Goal: Task Accomplishment & Management: Manage account settings

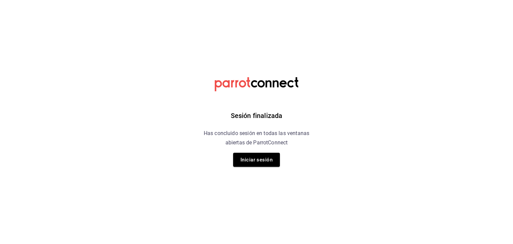
click at [255, 159] on button "Iniciar sesión" at bounding box center [256, 159] width 47 height 14
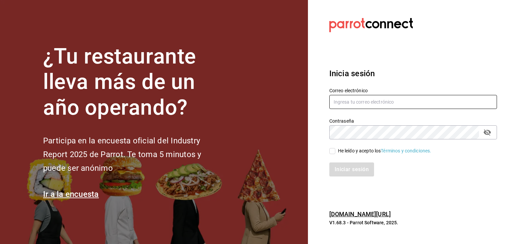
click at [349, 106] on input "text" at bounding box center [412, 102] width 167 height 14
type input "[EMAIL_ADDRESS][DOMAIN_NAME]"
click at [330, 153] on input "He leído y acepto los Términos y condiciones." at bounding box center [332, 151] width 6 height 6
checkbox input "true"
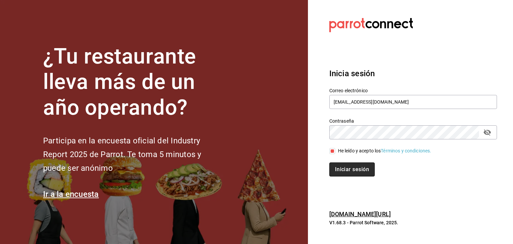
click at [348, 174] on button "Iniciar sesión" at bounding box center [351, 169] width 45 height 14
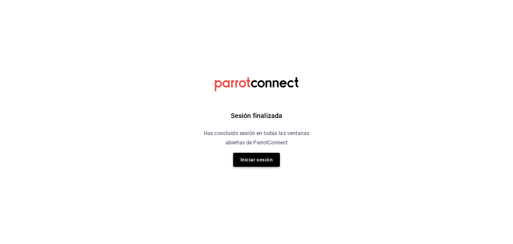
click at [259, 161] on button "Iniciar sesión" at bounding box center [256, 159] width 47 height 14
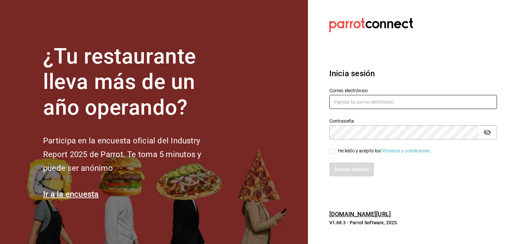
click at [391, 104] on input "text" at bounding box center [412, 102] width 167 height 14
type input "[EMAIL_ADDRESS][DOMAIN_NAME]"
click at [332, 149] on input "He leído y acepto los Términos y condiciones." at bounding box center [332, 151] width 6 height 6
checkbox input "true"
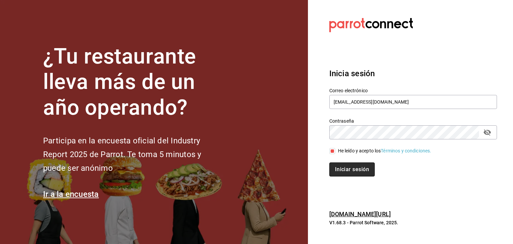
click at [346, 172] on button "Iniciar sesión" at bounding box center [351, 169] width 45 height 14
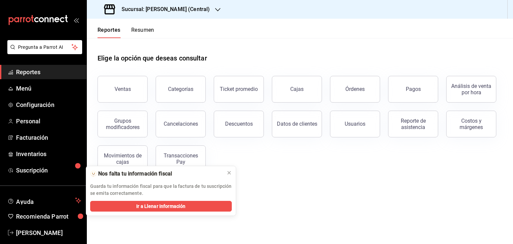
click at [217, 11] on icon "button" at bounding box center [217, 9] width 5 height 3
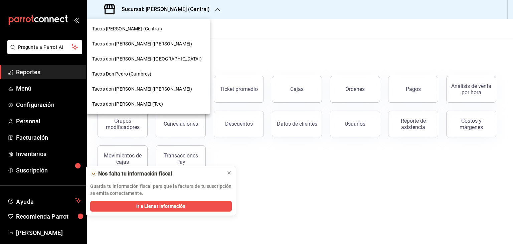
click at [139, 45] on span "Tacos don Pedro (Escobedo)" at bounding box center [142, 43] width 100 height 7
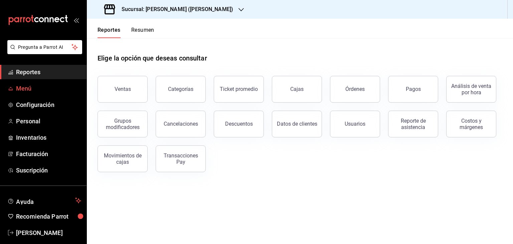
click at [21, 88] on span "Menú" at bounding box center [48, 88] width 65 height 9
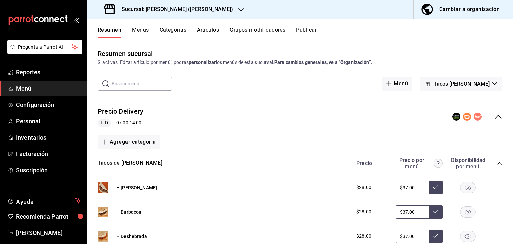
click at [139, 30] on button "Menús" at bounding box center [140, 32] width 17 height 11
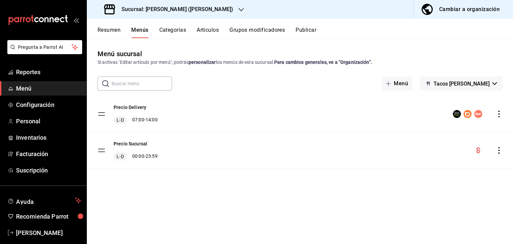
click at [208, 28] on button "Artículos" at bounding box center [208, 32] width 22 height 11
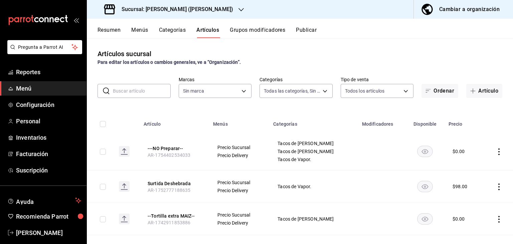
type input "7693143a-4a6b-4c04-8d53-2c839e02130a,37edbebd-8534-43f5-a5a9-efa2e1fb136e,9b2a0…"
type input "6fd8ed74-fdea-4aa0-af10-ad24fba30a31"
click at [136, 95] on input "text" at bounding box center [142, 90] width 58 height 13
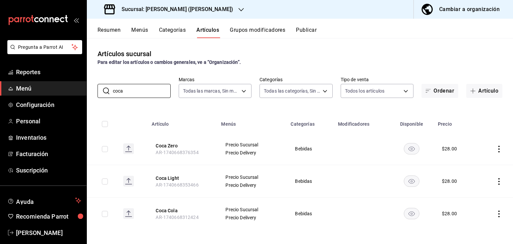
scroll to position [2, 0]
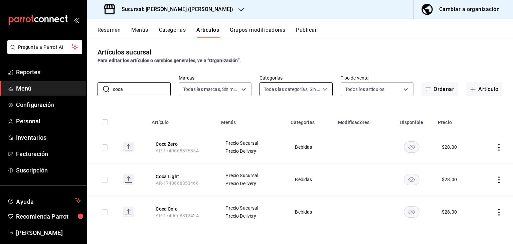
type input "coca"
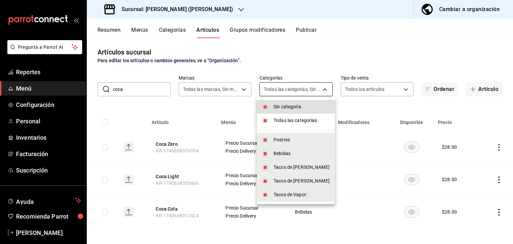
click at [274, 90] on body "Pregunta a Parrot AI Reportes Menú Configuración Personal Inventarios Facturaci…" at bounding box center [256, 122] width 513 height 244
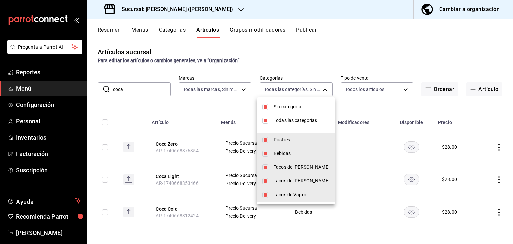
click at [366, 91] on div at bounding box center [256, 122] width 513 height 244
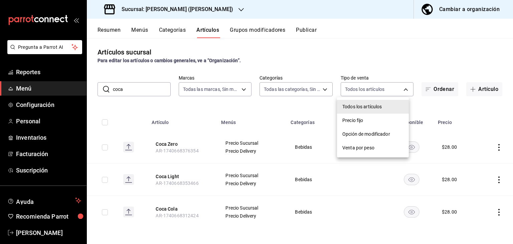
click at [366, 91] on body "Pregunta a Parrot AI Reportes Menú Configuración Personal Inventarios Facturaci…" at bounding box center [256, 122] width 513 height 244
click at [366, 91] on div at bounding box center [256, 122] width 513 height 244
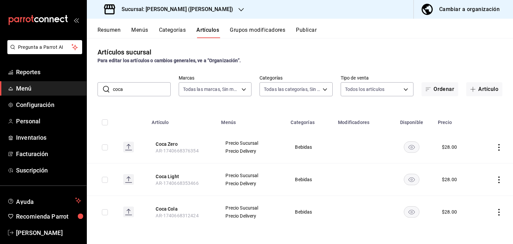
click at [175, 30] on button "Categorías" at bounding box center [172, 32] width 27 height 11
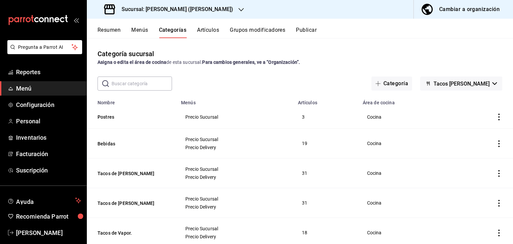
click at [139, 33] on button "Menús" at bounding box center [139, 32] width 17 height 11
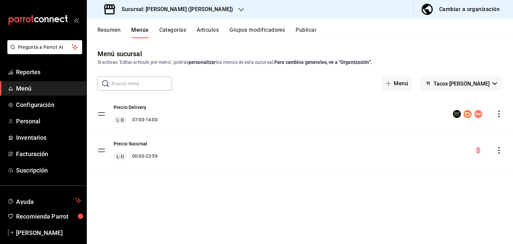
click at [109, 31] on button "Resumen" at bounding box center [108, 32] width 23 height 11
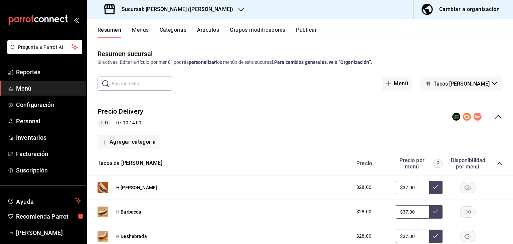
click at [496, 164] on icon "collapse-category-row" at bounding box center [498, 162] width 5 height 5
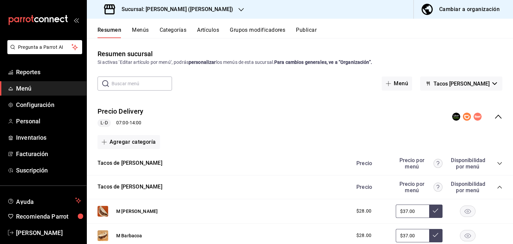
click at [496, 186] on icon "collapse-category-row" at bounding box center [498, 186] width 5 height 5
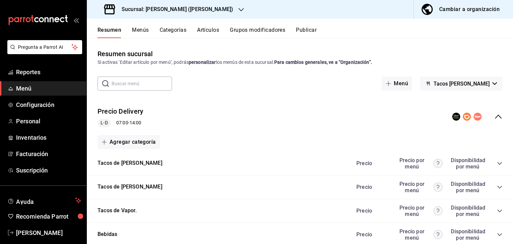
click at [494, 118] on icon "collapse-menu-row" at bounding box center [498, 116] width 8 height 8
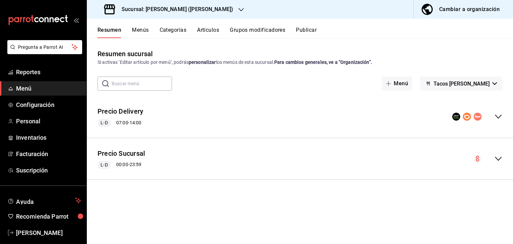
click at [498, 116] on icon "collapse-menu-row" at bounding box center [498, 116] width 8 height 8
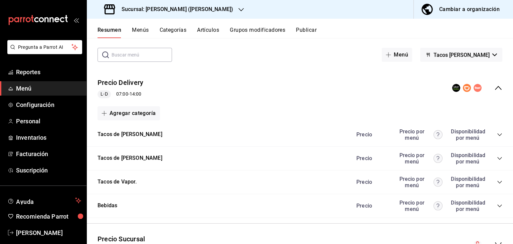
scroll to position [64, 0]
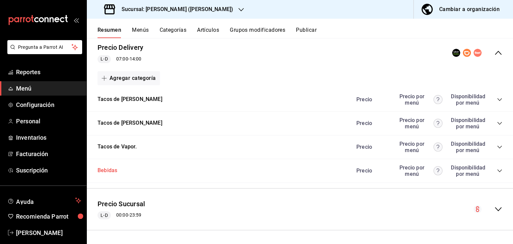
click at [111, 169] on button "Bebidas" at bounding box center [107, 170] width 20 height 8
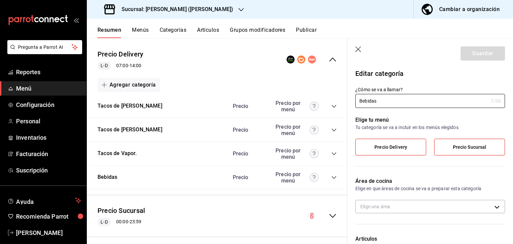
click at [357, 50] on icon "button" at bounding box center [358, 49] width 6 height 6
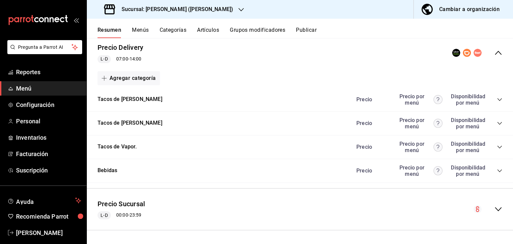
click at [497, 170] on icon "collapse-category-row" at bounding box center [499, 170] width 4 height 3
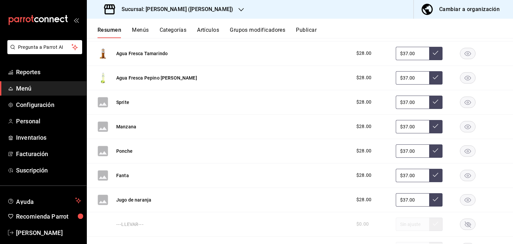
scroll to position [462, 0]
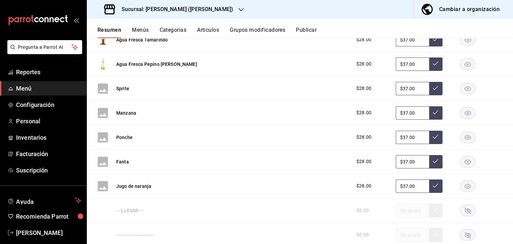
click at [463, 185] on rect "button" at bounding box center [467, 185] width 15 height 11
click at [466, 186] on rect "button" at bounding box center [467, 185] width 15 height 11
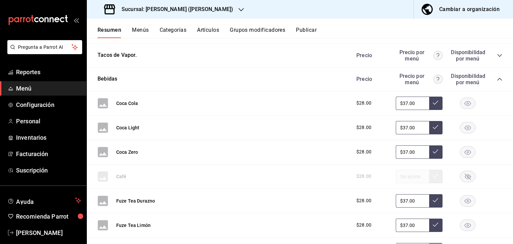
scroll to position [154, 0]
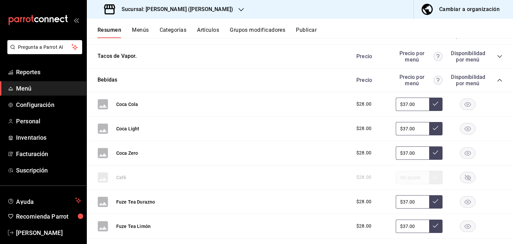
click at [464, 102] on rect "button" at bounding box center [467, 103] width 15 height 11
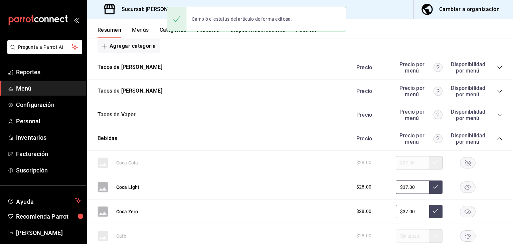
scroll to position [0, 0]
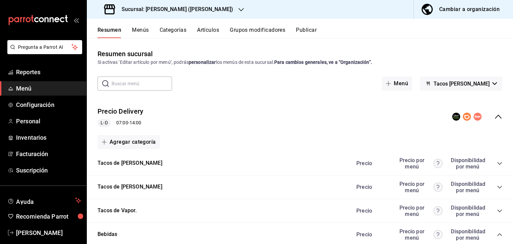
click at [307, 32] on button "Publicar" at bounding box center [306, 32] width 21 height 11
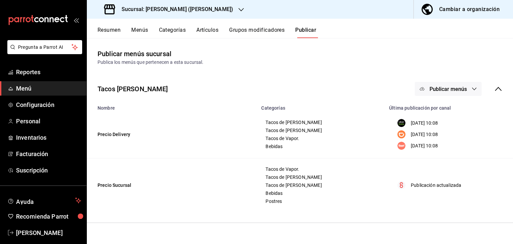
click at [445, 91] on span "Publicar menús" at bounding box center [447, 89] width 37 height 6
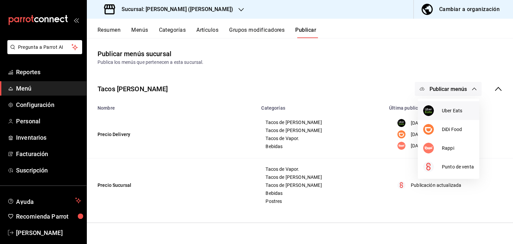
click at [452, 108] on span "Uber Eats" at bounding box center [457, 110] width 32 height 7
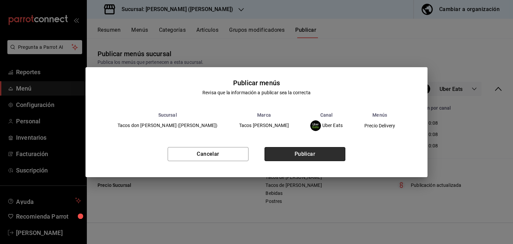
click at [326, 153] on button "Publicar" at bounding box center [304, 154] width 81 height 14
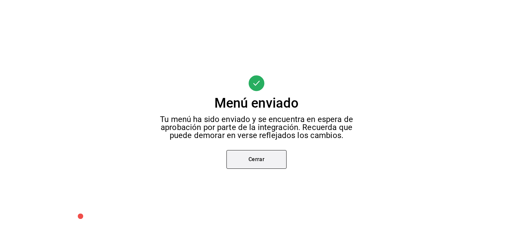
click at [258, 158] on button "Cerrar" at bounding box center [256, 159] width 60 height 19
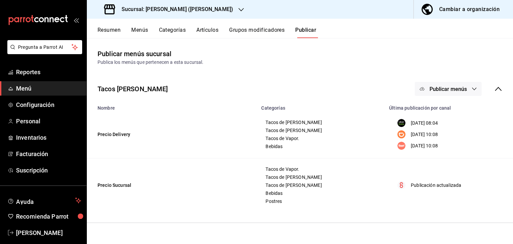
click at [444, 89] on span "Publicar menús" at bounding box center [447, 89] width 37 height 6
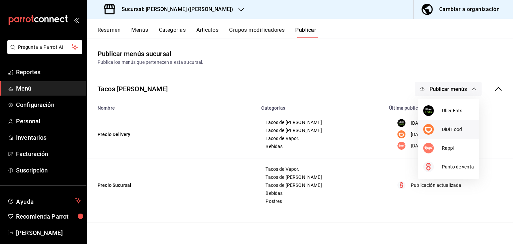
click at [444, 128] on span "DiDi Food" at bounding box center [457, 129] width 32 height 7
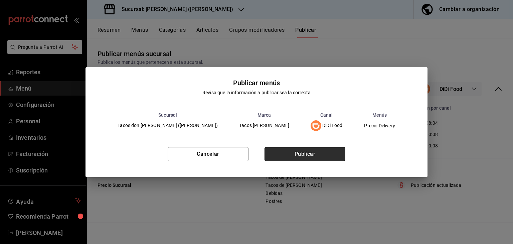
click at [315, 157] on button "Publicar" at bounding box center [304, 154] width 81 height 14
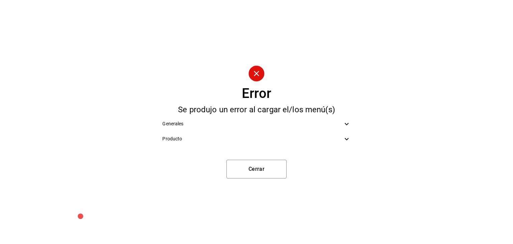
click at [345, 123] on icon at bounding box center [346, 123] width 4 height 2
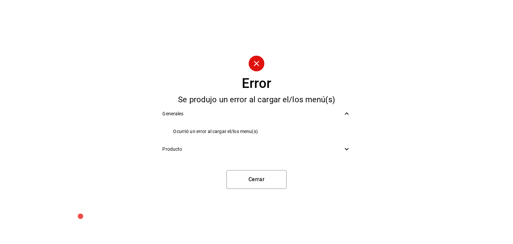
click at [345, 124] on li "Ocurrió un error al cargar el/los menu(s)" at bounding box center [256, 131] width 199 height 15
click at [346, 146] on icon at bounding box center [346, 149] width 8 height 8
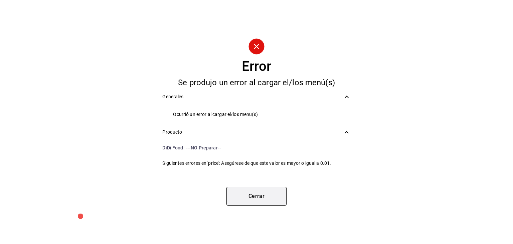
click at [252, 195] on button "Cerrar" at bounding box center [256, 196] width 60 height 19
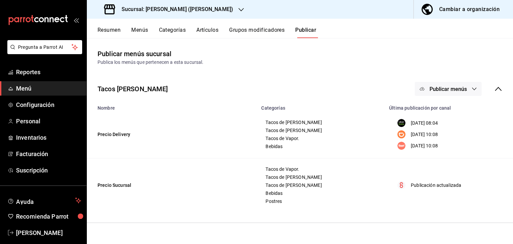
click at [467, 85] on button "Publicar menús" at bounding box center [447, 89] width 67 height 14
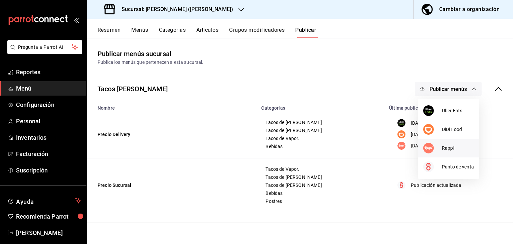
click at [443, 148] on span "Rappi" at bounding box center [457, 147] width 32 height 7
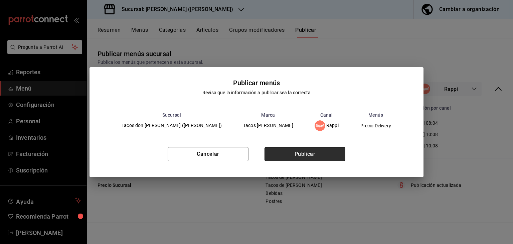
click at [318, 152] on button "Publicar" at bounding box center [304, 154] width 81 height 14
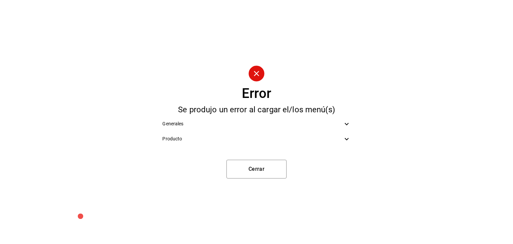
click at [344, 120] on icon at bounding box center [346, 124] width 8 height 8
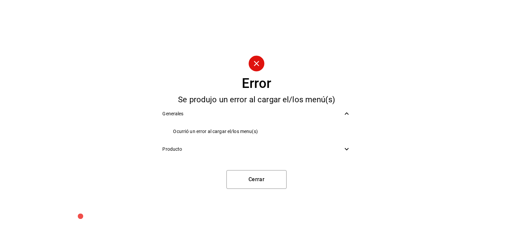
click at [346, 148] on icon at bounding box center [346, 149] width 8 height 8
